Goal: Find specific page/section: Find specific page/section

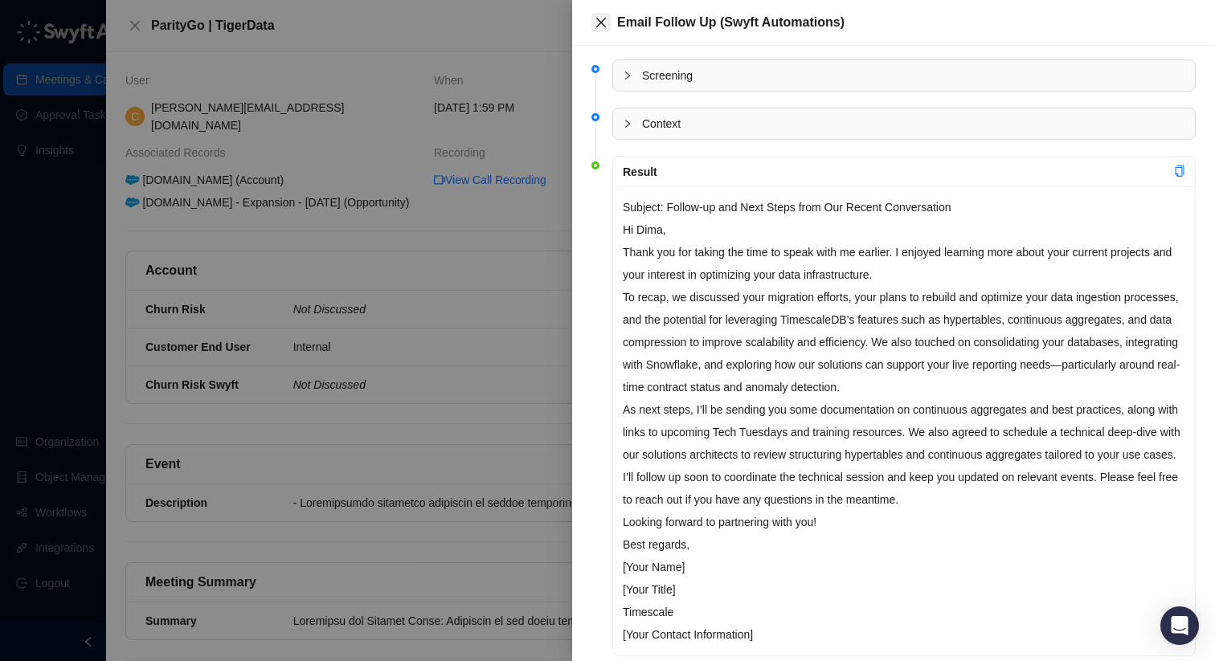
scroll to position [1145, 0]
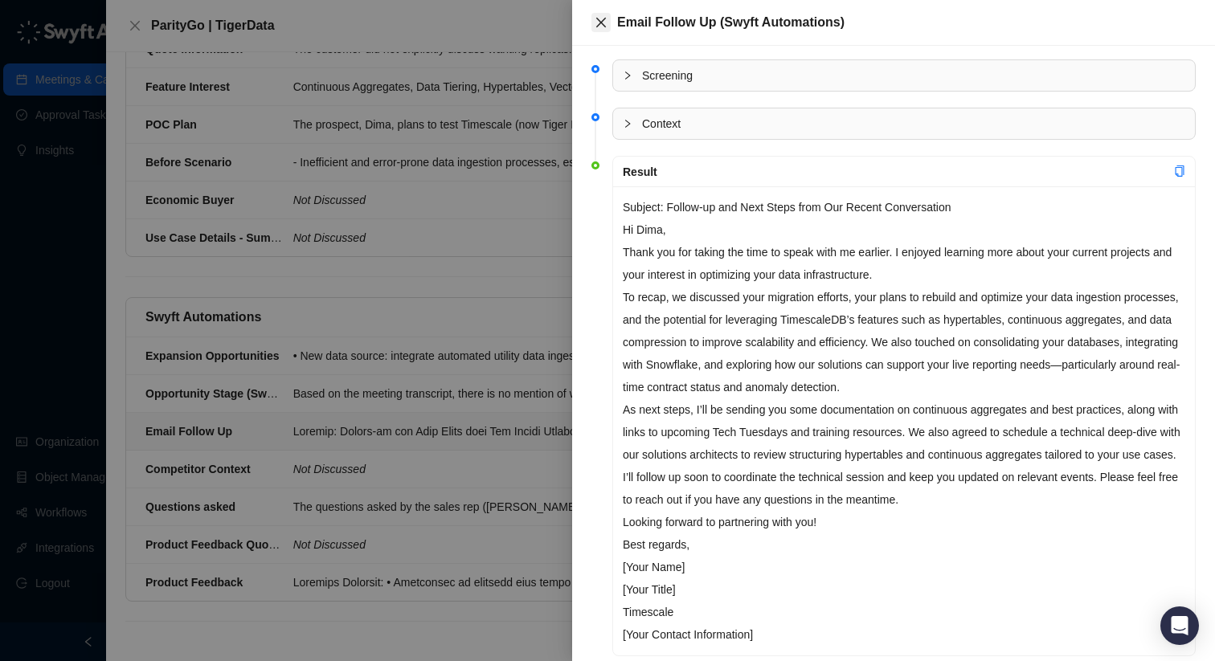
click at [608, 24] on button "Close" at bounding box center [600, 22] width 19 height 19
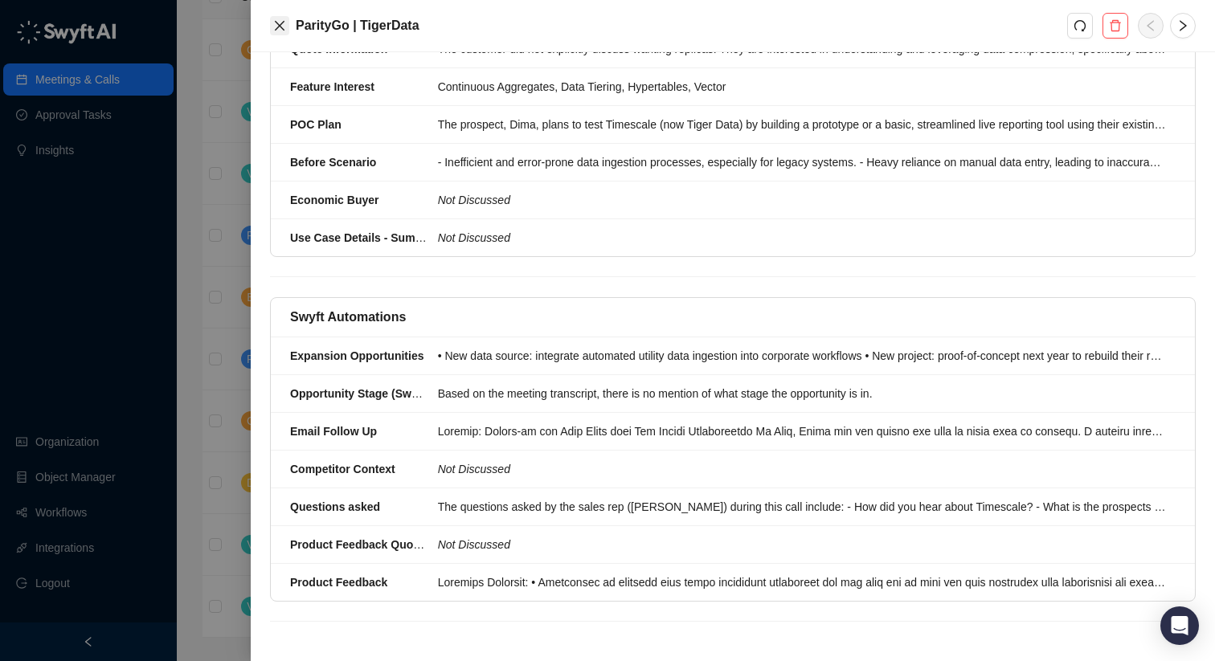
click at [273, 27] on icon "close" at bounding box center [279, 25] width 13 height 13
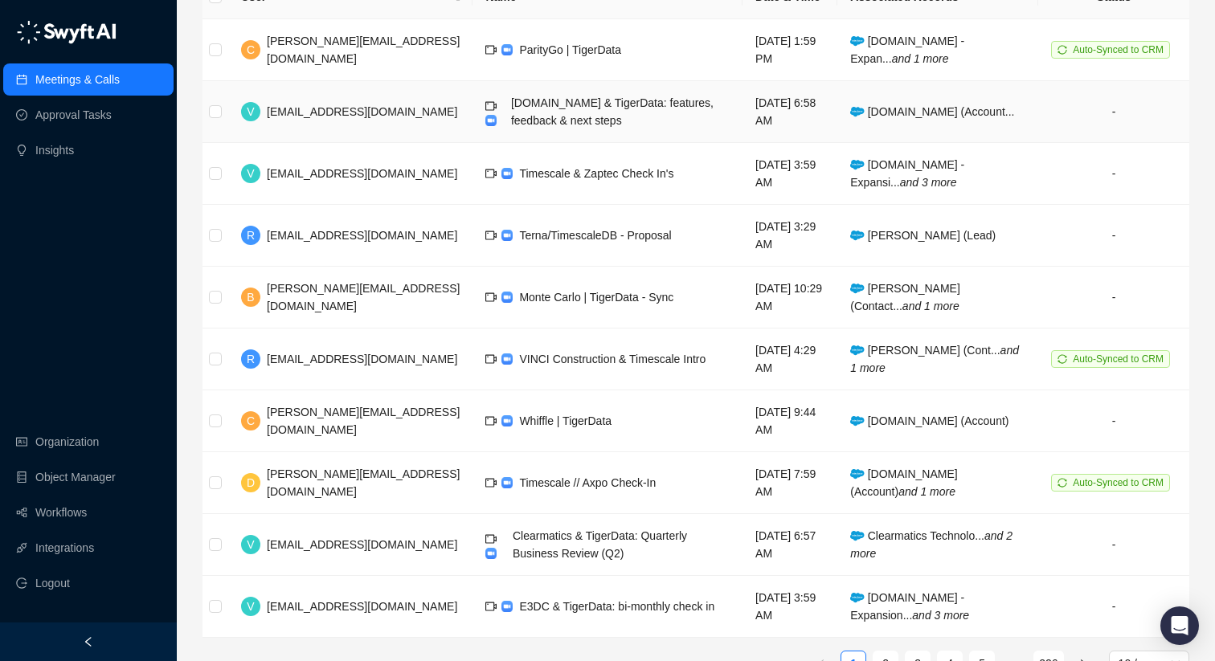
scroll to position [355, 0]
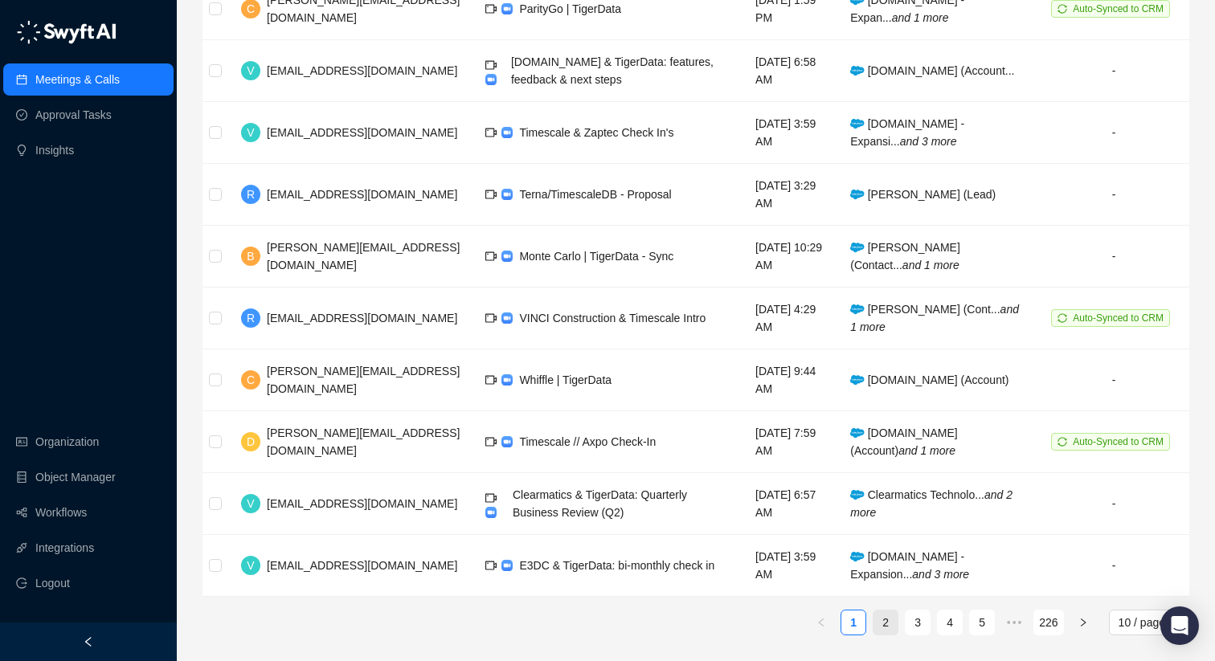
click at [881, 629] on link "2" at bounding box center [885, 623] width 24 height 24
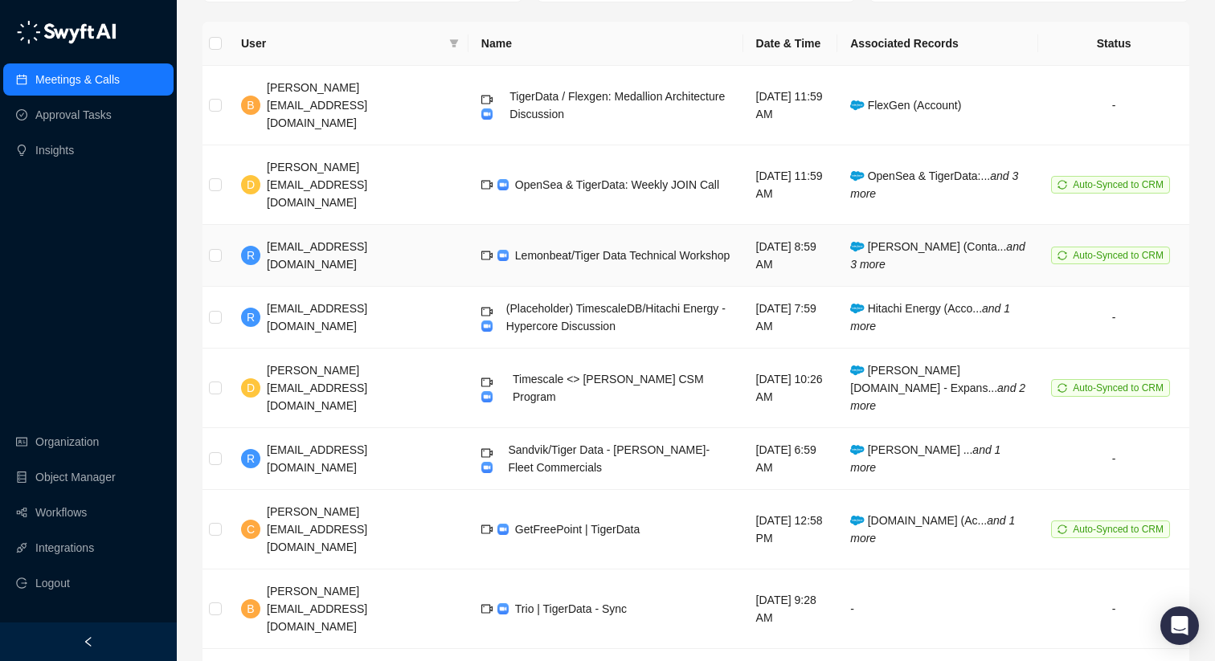
scroll to position [355, 0]
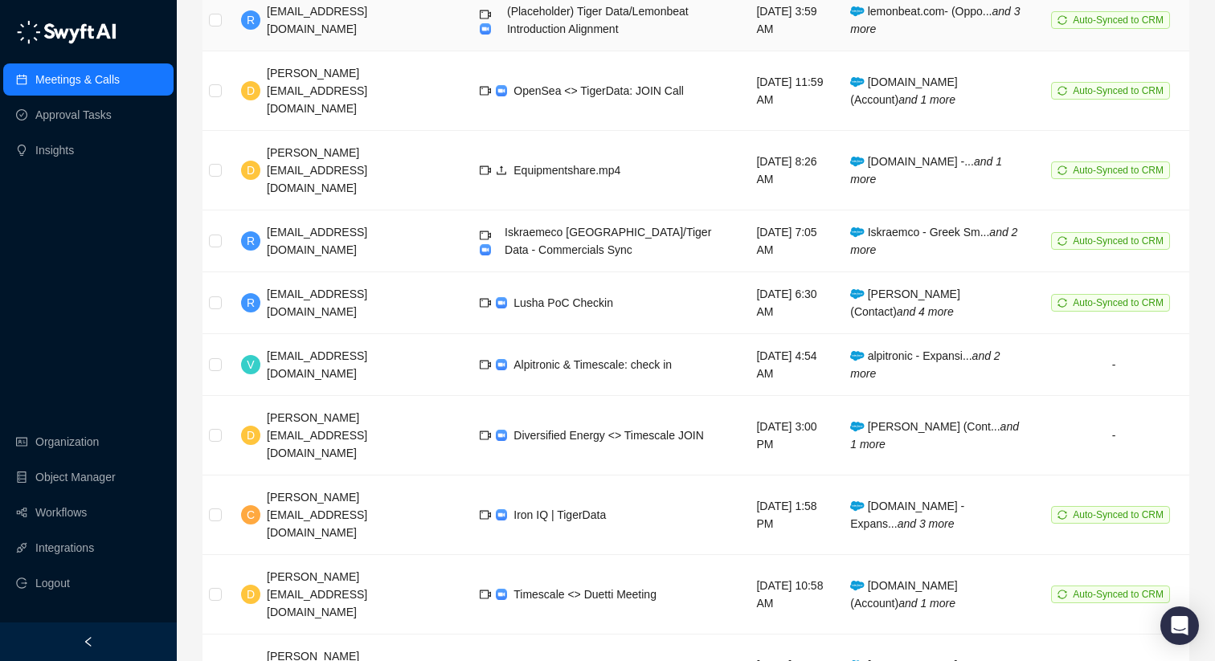
scroll to position [355, 0]
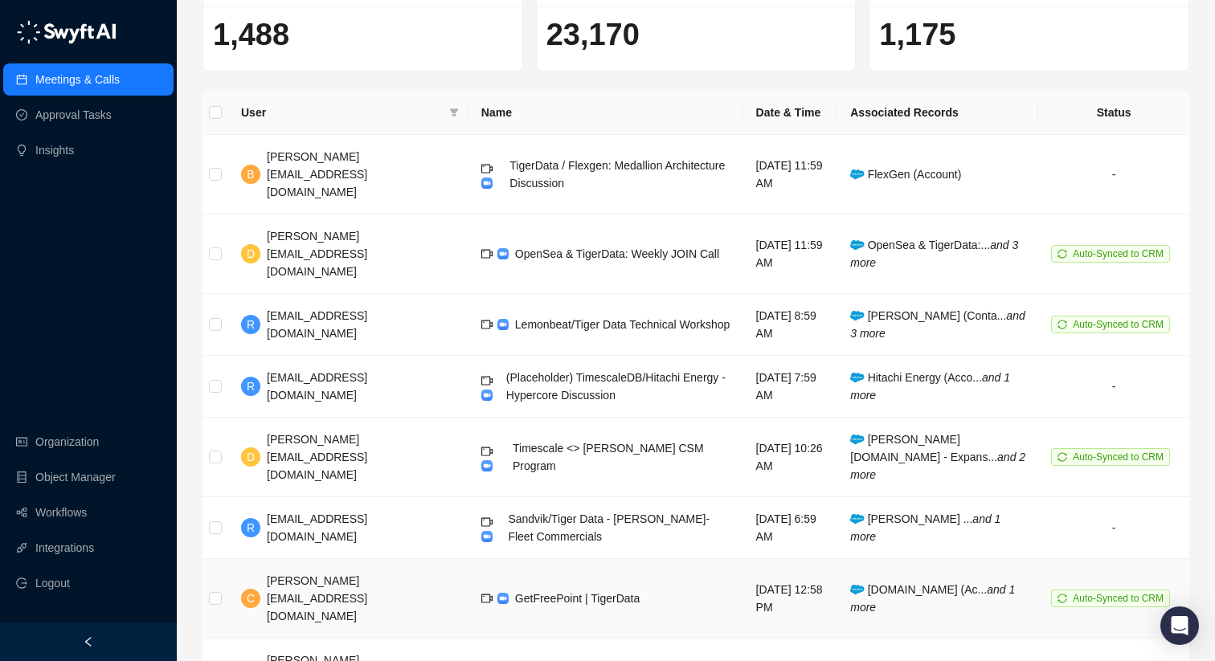
scroll to position [355, 0]
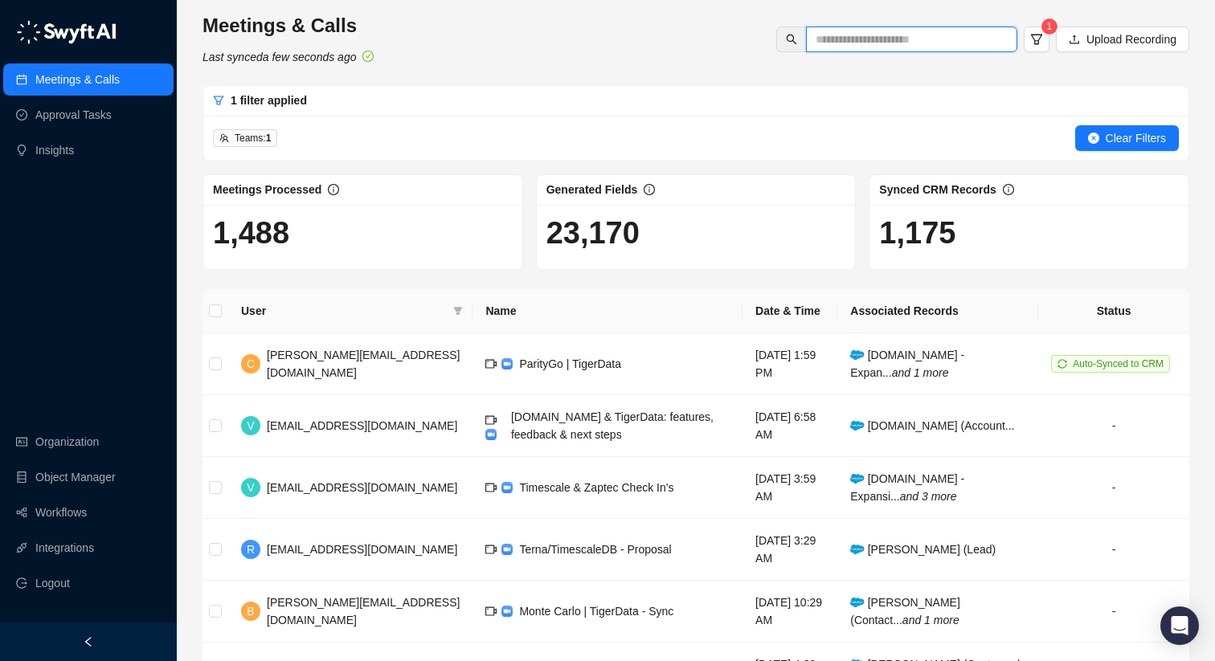
click at [865, 41] on input "text" at bounding box center [904, 40] width 179 height 18
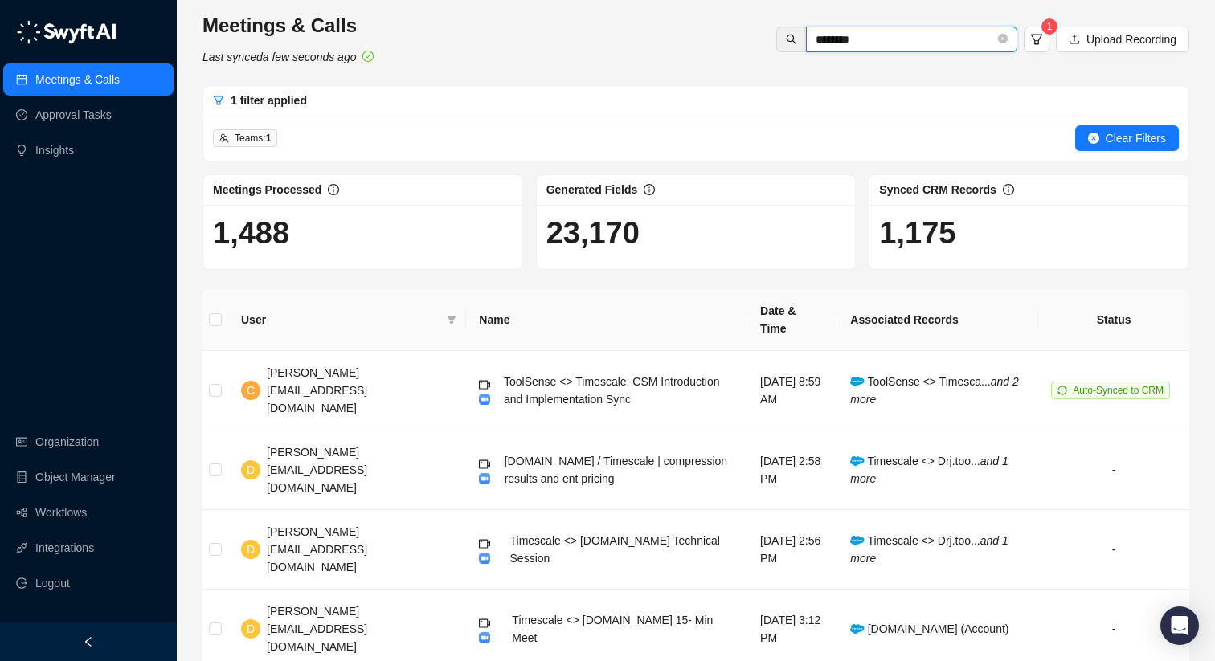
type input "*********"
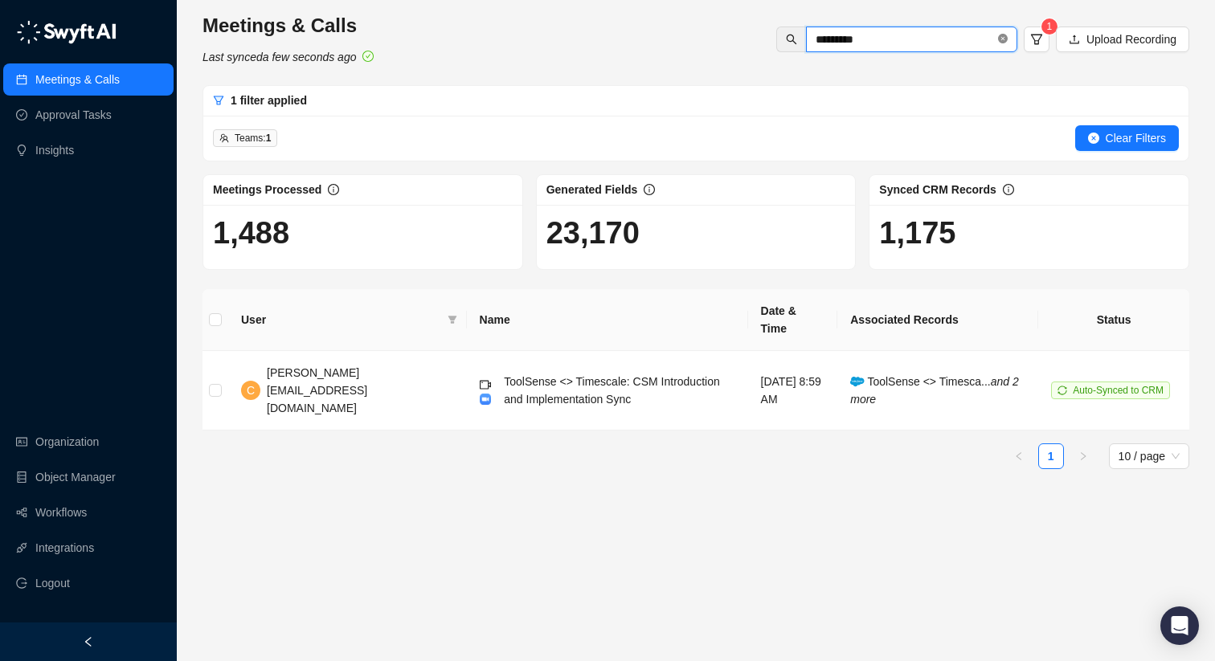
click at [1000, 39] on icon "close-circle" at bounding box center [1003, 39] width 10 height 10
